Goal: Download file/media

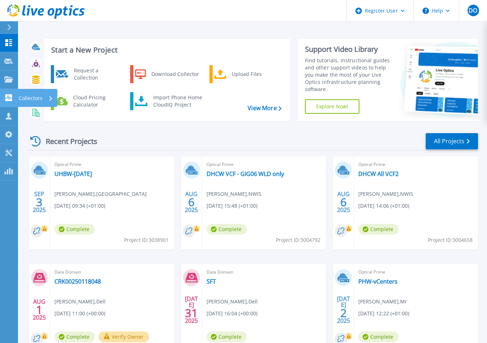
click at [12, 100] on icon at bounding box center [8, 97] width 7 height 7
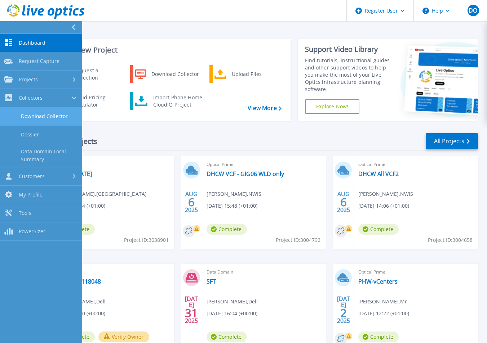
click at [34, 115] on link "Download Collector" at bounding box center [41, 116] width 82 height 18
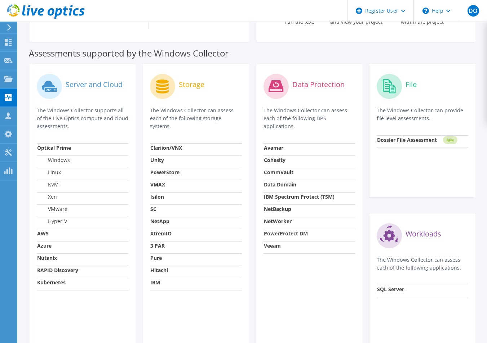
scroll to position [215, 0]
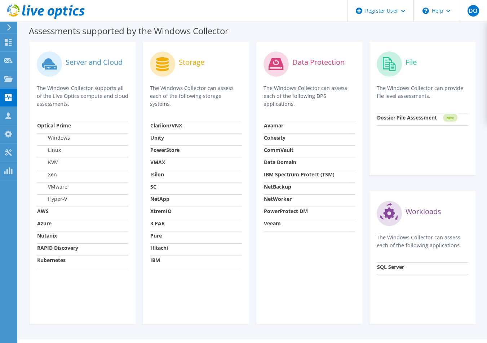
click at [377, 28] on div "Assessments supported by the Windows Collector" at bounding box center [252, 29] width 447 height 18
click at [92, 307] on div "Server and Cloud The Windows Collector supports all of the Live Optics compute …" at bounding box center [83, 183] width 106 height 283
click at [162, 232] on td "Pure" at bounding box center [196, 237] width 92 height 12
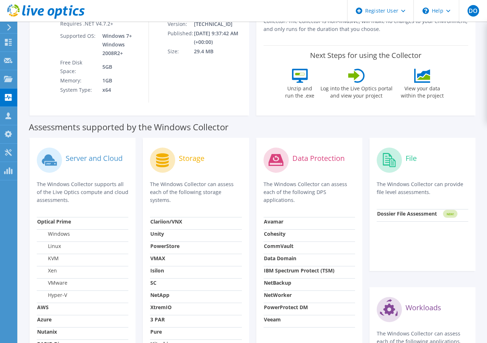
scroll to position [26, 0]
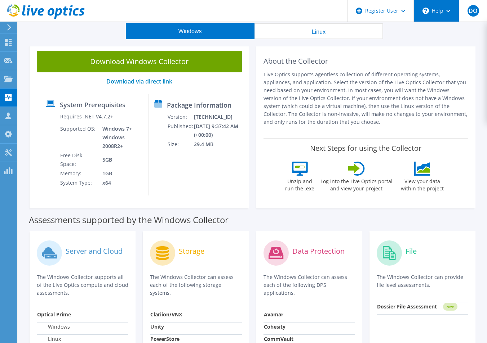
click at [449, 13] on div "\n Help" at bounding box center [435, 11] width 45 height 22
click at [438, 14] on div "\n Help" at bounding box center [435, 11] width 45 height 22
click at [432, 11] on div "\n Help" at bounding box center [435, 11] width 45 height 22
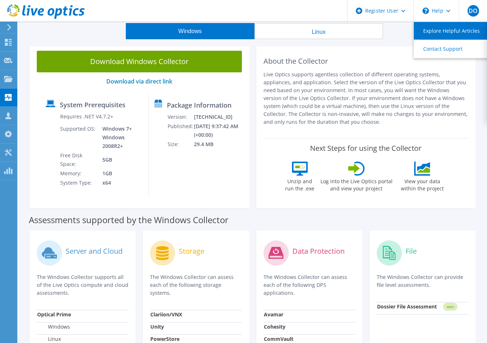
click at [443, 27] on link "Explore Helpful Articles" at bounding box center [454, 31] width 80 height 18
click at [444, 28] on link "Explore Helpful Articles" at bounding box center [454, 31] width 80 height 18
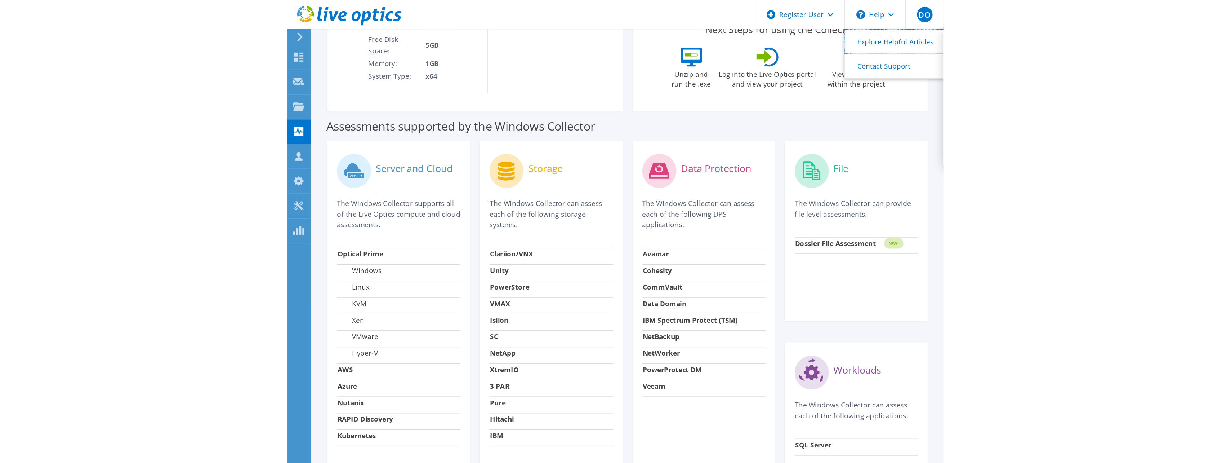
scroll to position [0, 0]
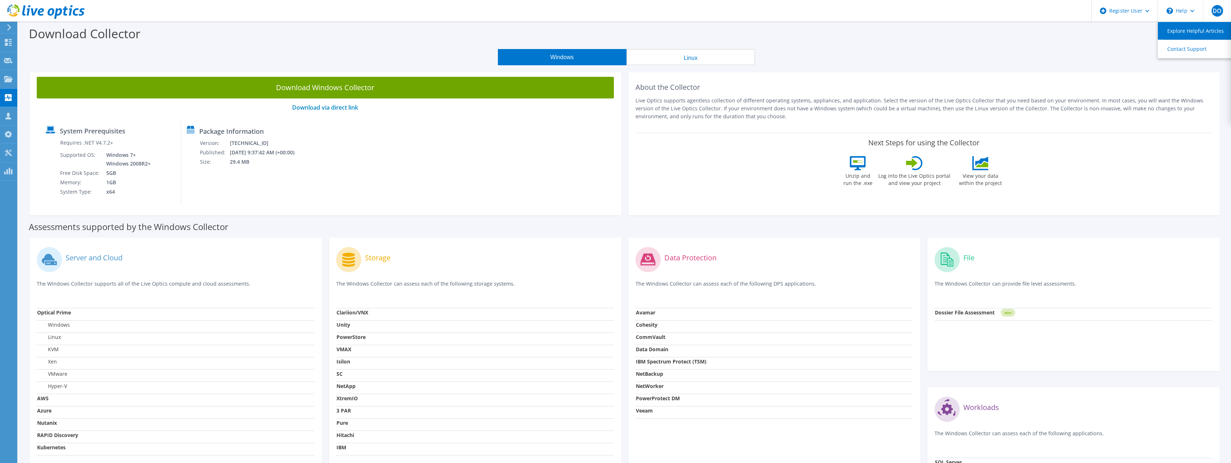
click at [486, 30] on link "Explore Helpful Articles" at bounding box center [1198, 31] width 80 height 18
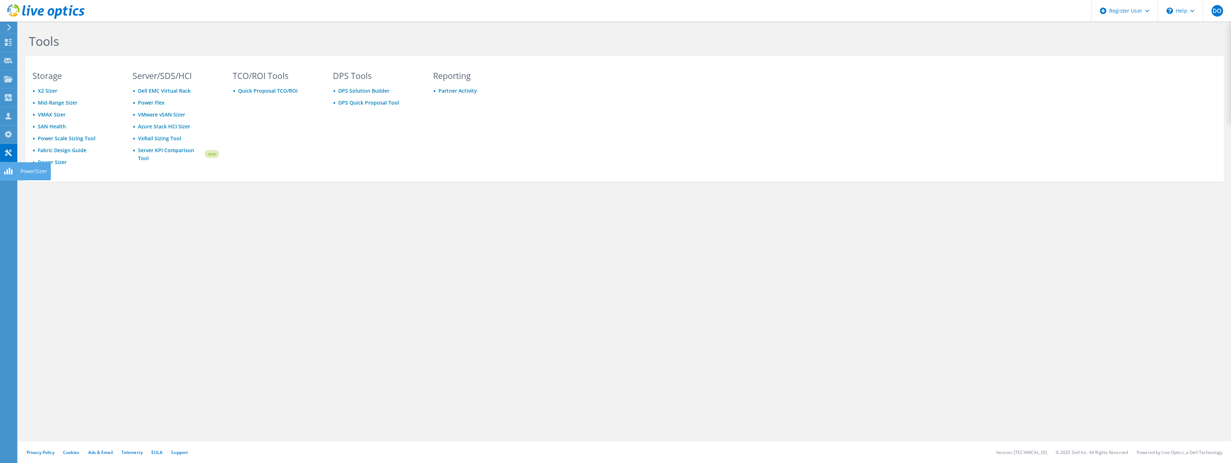
click at [0, 173] on html "DO Dell User Darren O'Meara Darren.Omeara@dell.com Dell My Profile Log Out \n H…" at bounding box center [615, 231] width 1231 height 463
click at [6, 62] on use at bounding box center [8, 60] width 9 height 5
click at [6, 43] on icon at bounding box center [8, 42] width 9 height 7
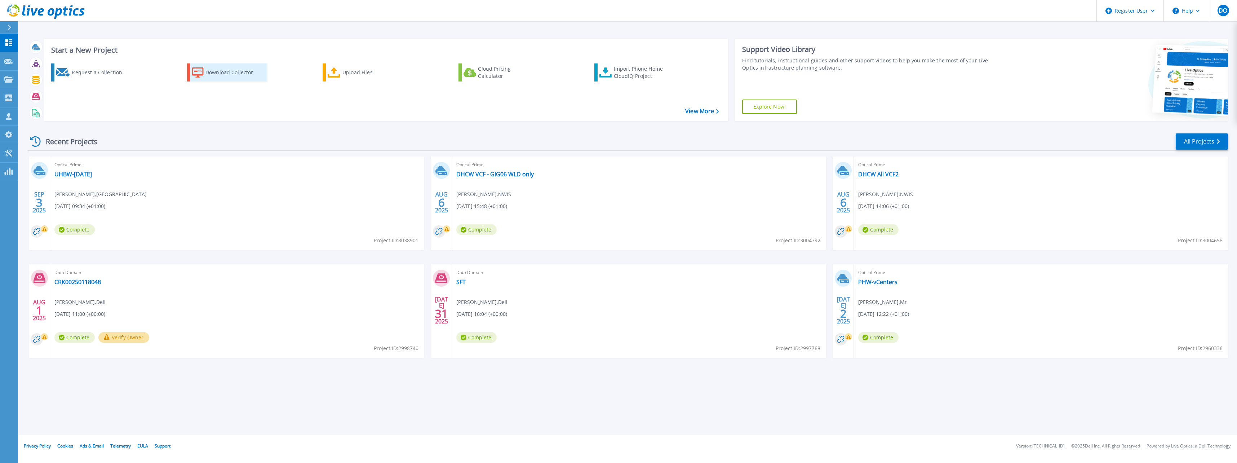
click at [223, 79] on div "Download Collector" at bounding box center [234, 72] width 58 height 14
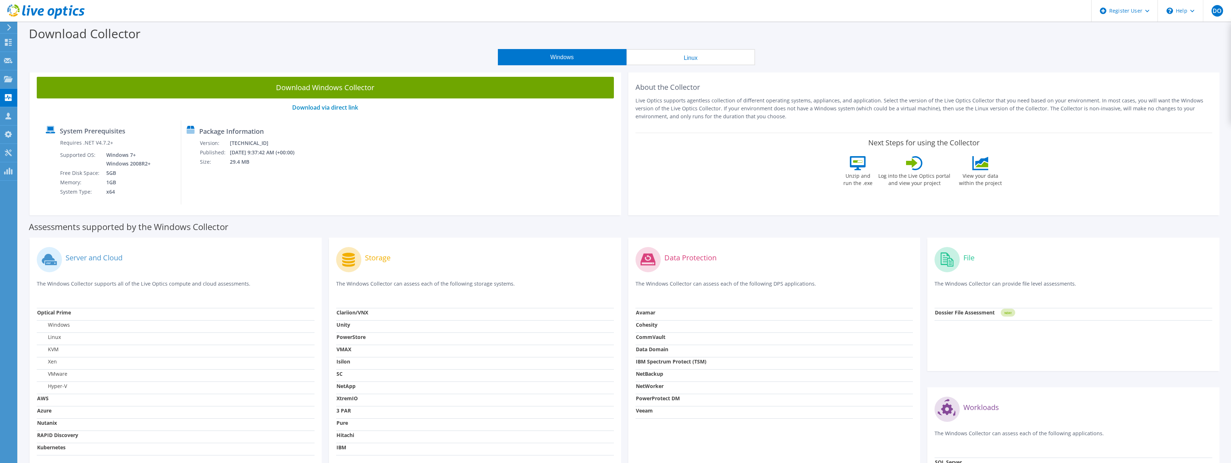
click at [373, 255] on label "Storage" at bounding box center [378, 257] width 26 height 7
click at [381, 278] on div "Storage The Windows Collector can assess each of the following storage systems." at bounding box center [475, 276] width 278 height 63
click at [317, 109] on link "Download via direct link" at bounding box center [325, 107] width 66 height 8
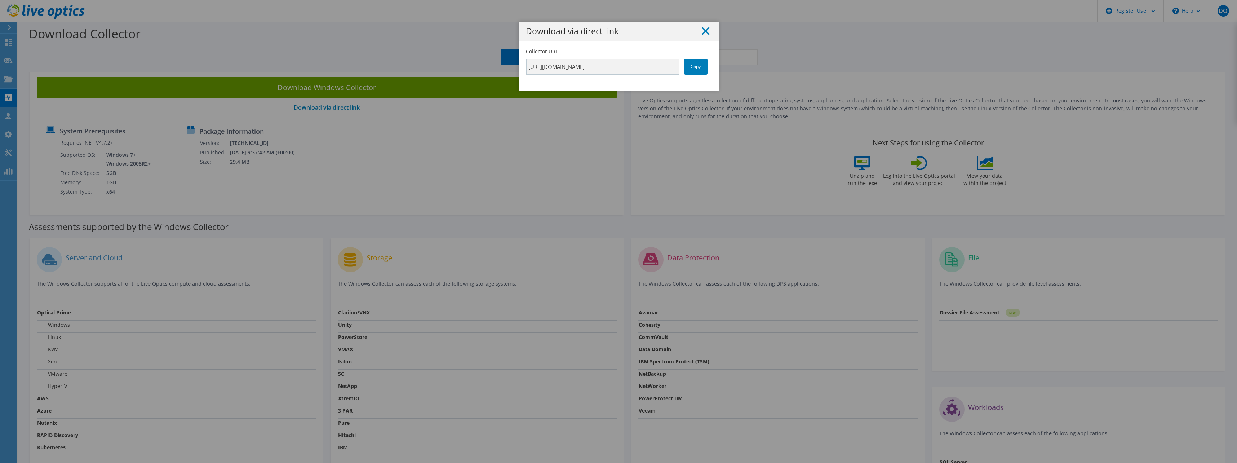
click at [702, 31] on line at bounding box center [705, 30] width 7 height 7
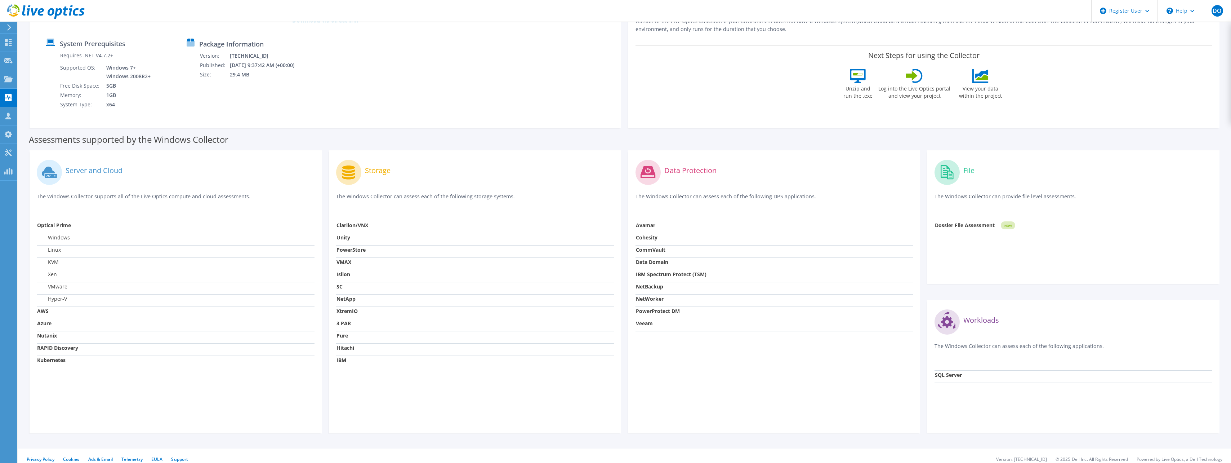
scroll to position [85, 0]
click at [71, 176] on label "Server and Cloud" at bounding box center [94, 172] width 57 height 7
click at [48, 172] on icon at bounding box center [48, 173] width 13 height 10
drag, startPoint x: 383, startPoint y: 177, endPoint x: 389, endPoint y: 185, distance: 9.8
click at [383, 177] on div "Storage" at bounding box center [475, 174] width 278 height 30
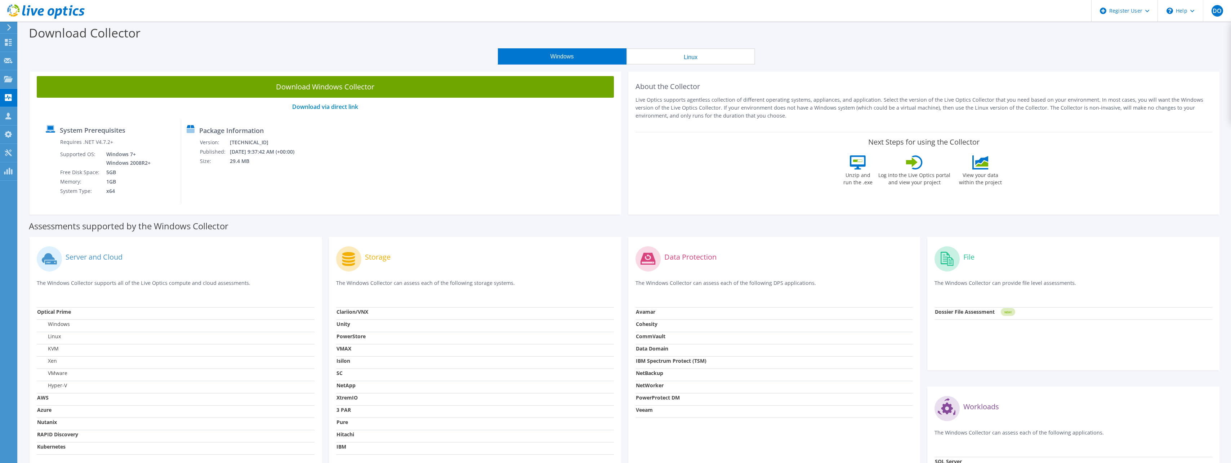
scroll to position [0, 0]
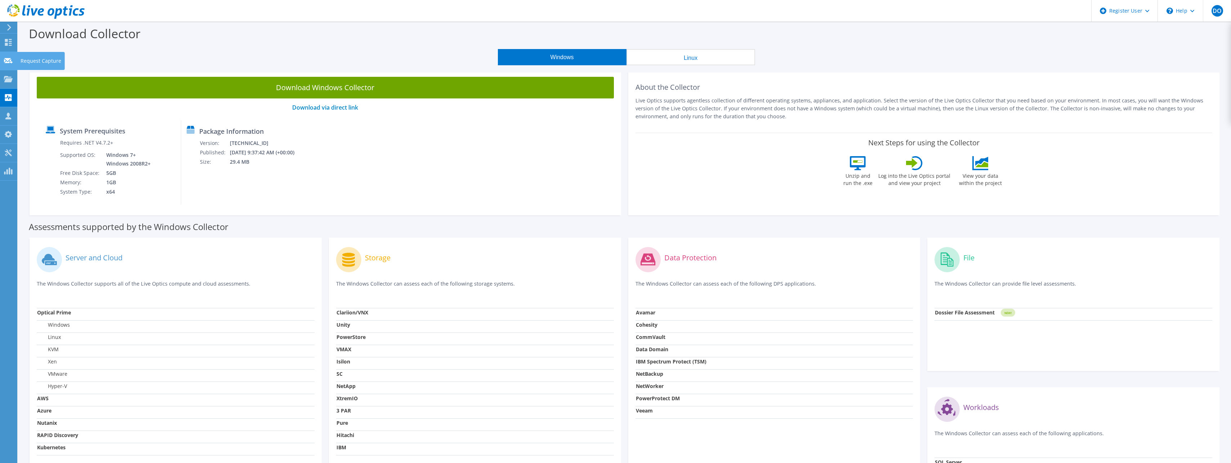
click at [10, 62] on icon at bounding box center [8, 60] width 9 height 7
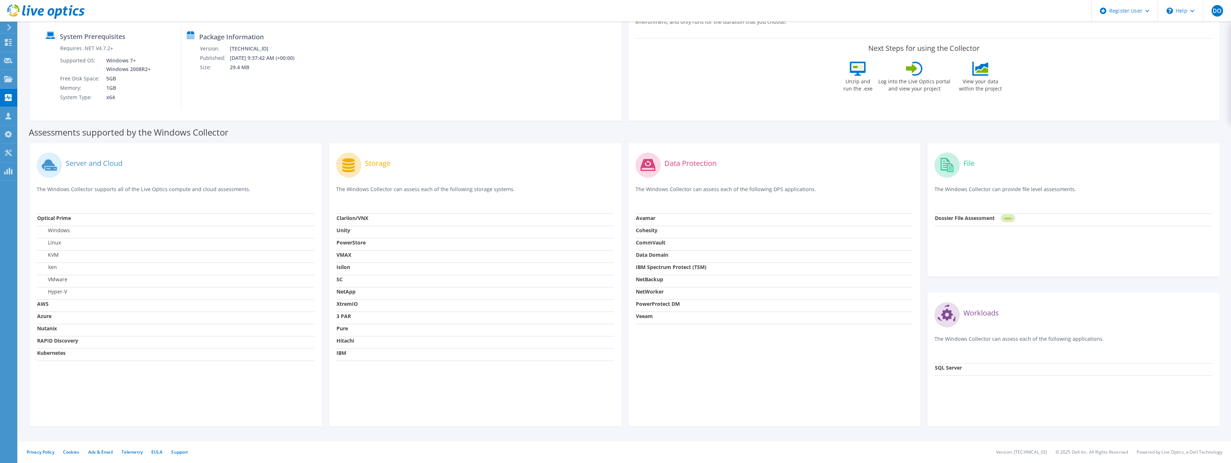
click at [948, 363] on td "SQL Server" at bounding box center [1074, 369] width 278 height 12
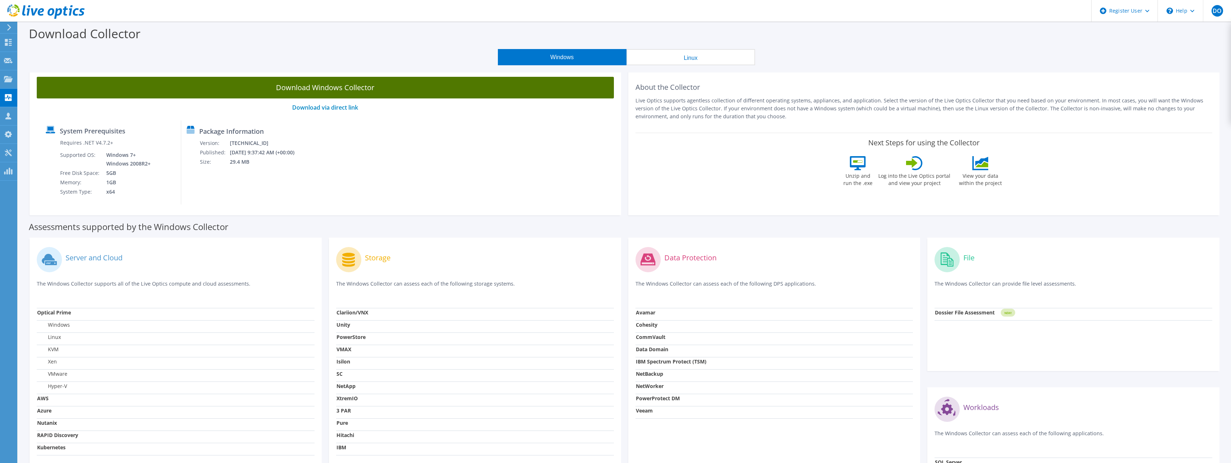
click at [341, 89] on link "Download Windows Collector" at bounding box center [325, 88] width 577 height 22
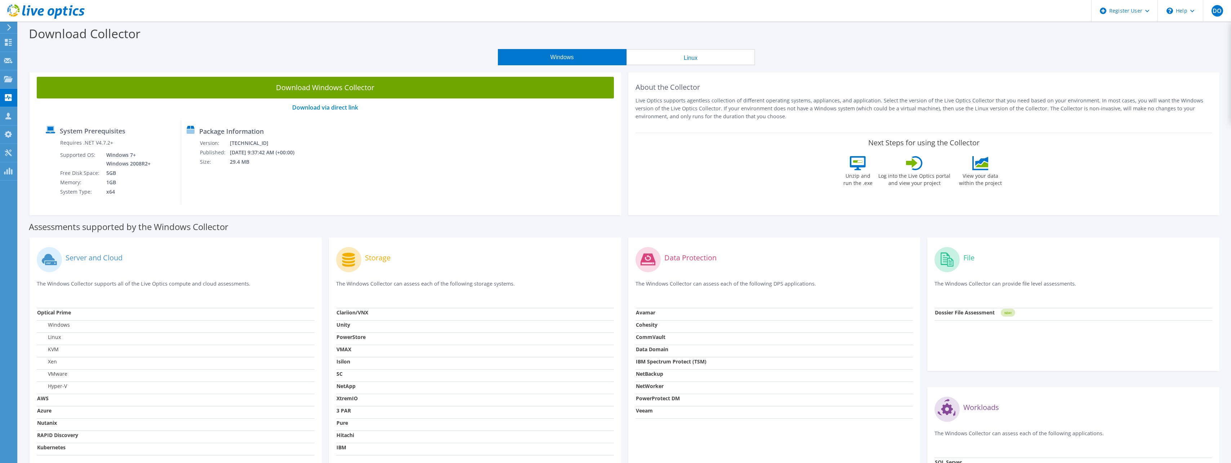
click at [561, 462] on html "DO Dell User [PERSON_NAME] [PERSON_NAME][EMAIL_ADDRESS][PERSON_NAME][DOMAIN_NAM…" at bounding box center [615, 231] width 1231 height 463
